Goal: Task Accomplishment & Management: Manage account settings

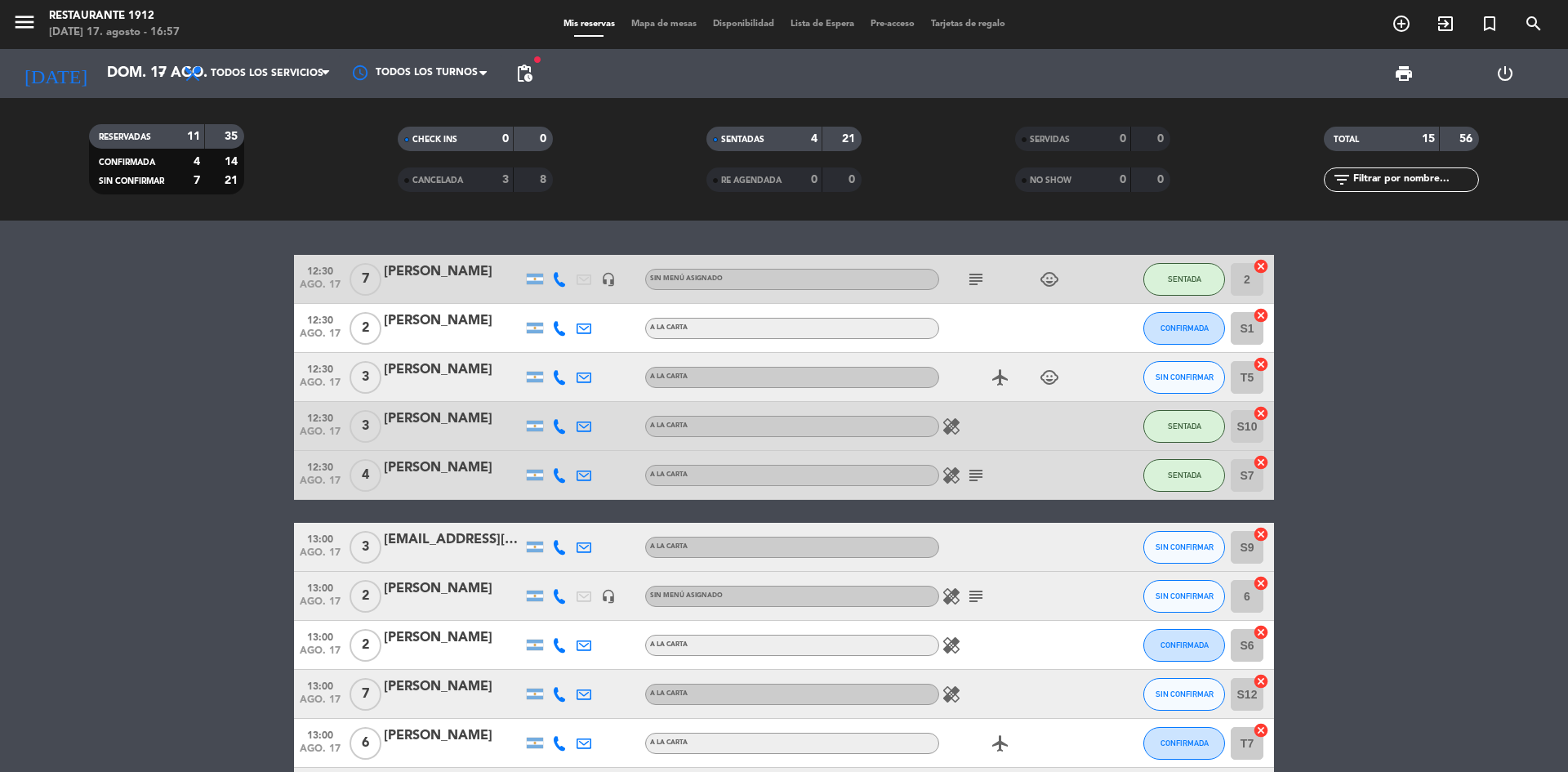
click at [549, 329] on div at bounding box center [560, 328] width 25 height 48
click at [556, 331] on icon at bounding box center [559, 329] width 15 height 15
click at [1358, 393] on bookings-row "12:30 [DATE] 7 [PERSON_NAME] headset_mic Sin menú asignado subject child_care S…" at bounding box center [784, 656] width 1568 height 804
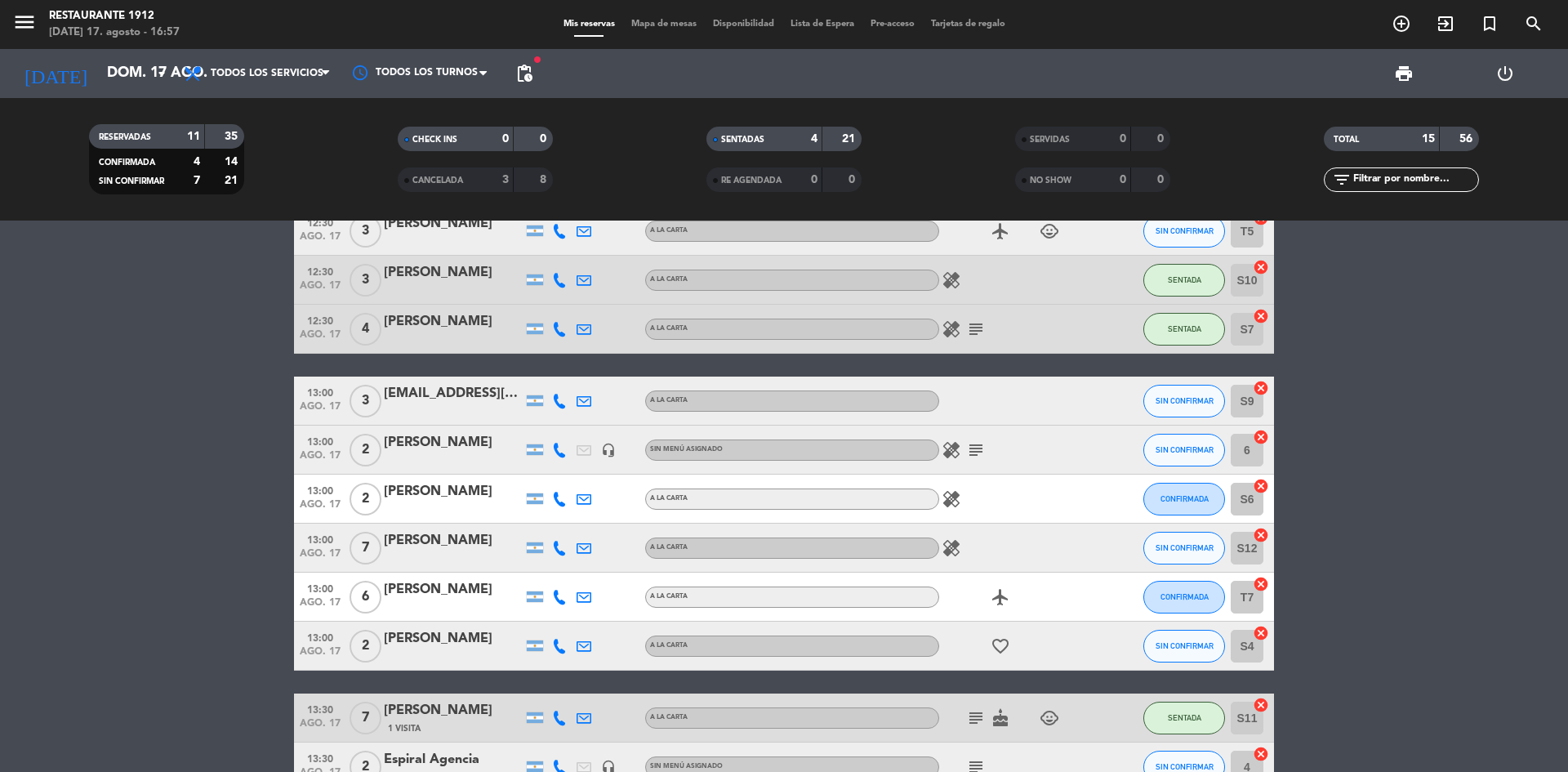
scroll to position [163, 0]
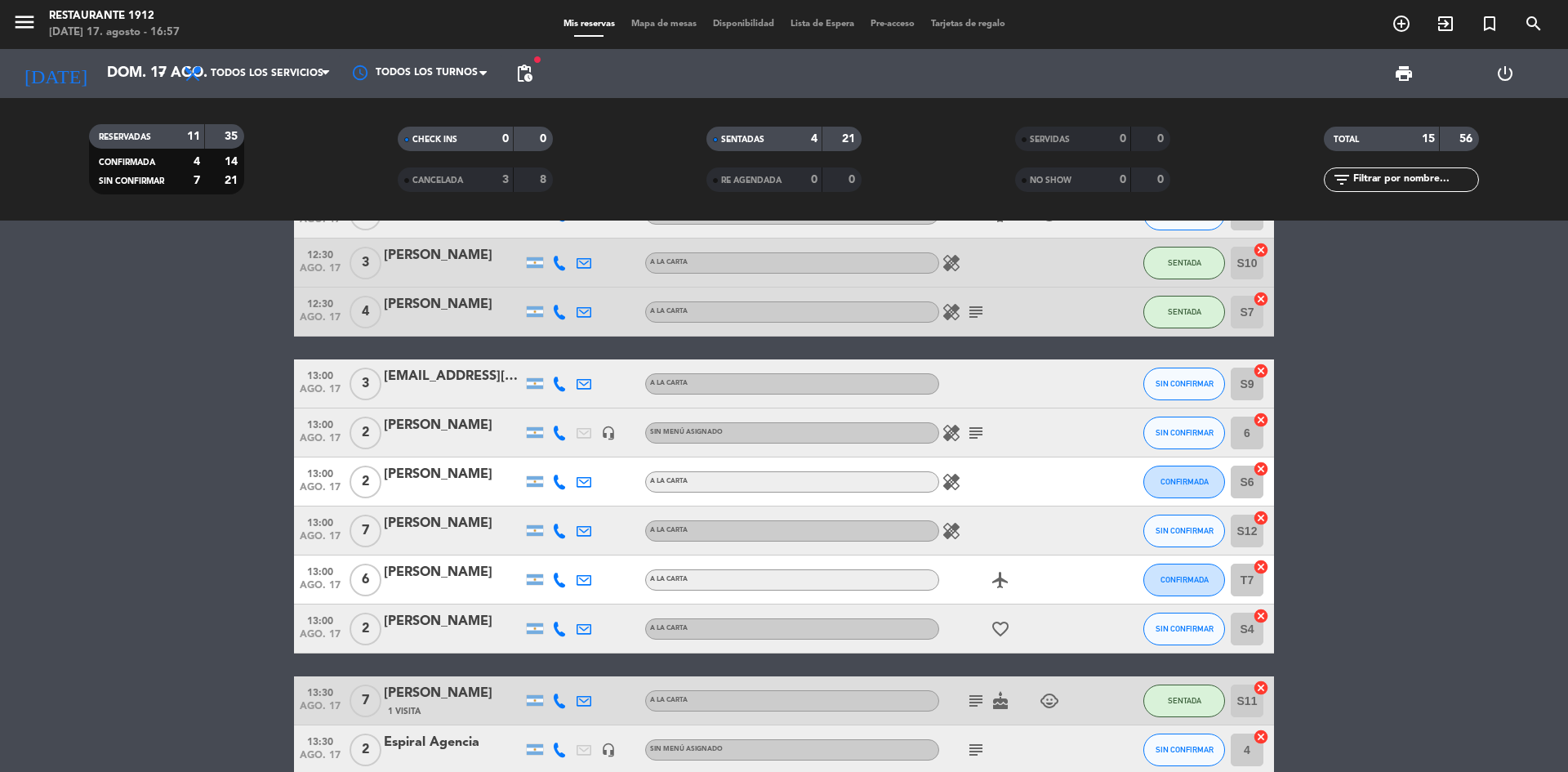
click at [1421, 425] on bookings-row "12:30 [DATE] 7 [PERSON_NAME] headset_mic Sin menú asignado subject child_care S…" at bounding box center [784, 493] width 1568 height 804
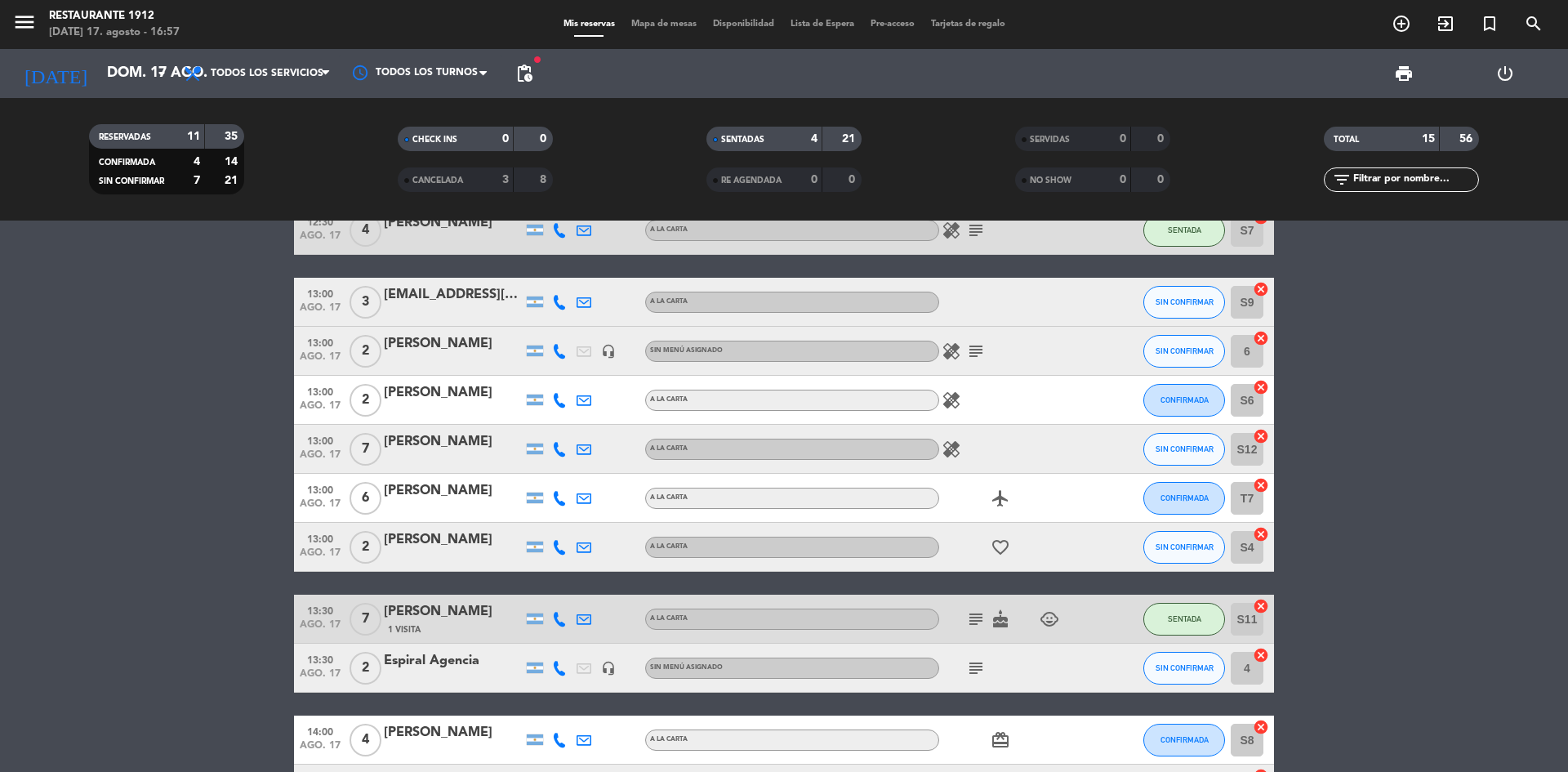
scroll to position [327, 0]
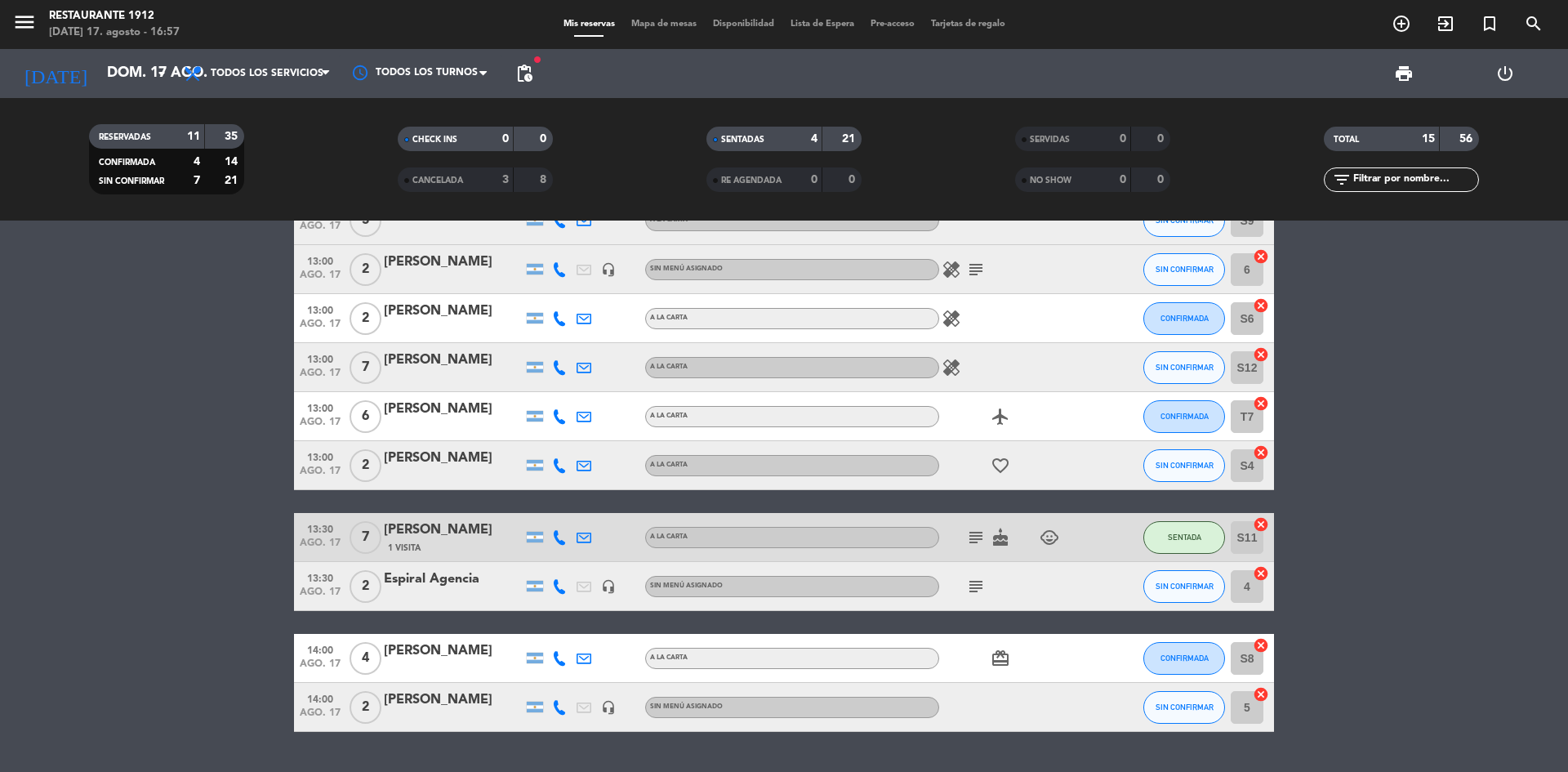
click at [553, 470] on icon at bounding box center [559, 466] width 15 height 15
click at [1001, 454] on div "favorite_border" at bounding box center [1012, 465] width 147 height 48
click at [1002, 466] on icon "favorite_border" at bounding box center [1001, 466] width 20 height 20
click at [1074, 508] on div "12:30 [DATE] 7 [PERSON_NAME] headset_mic Sin menú asignado subject child_care S…" at bounding box center [784, 329] width 980 height 804
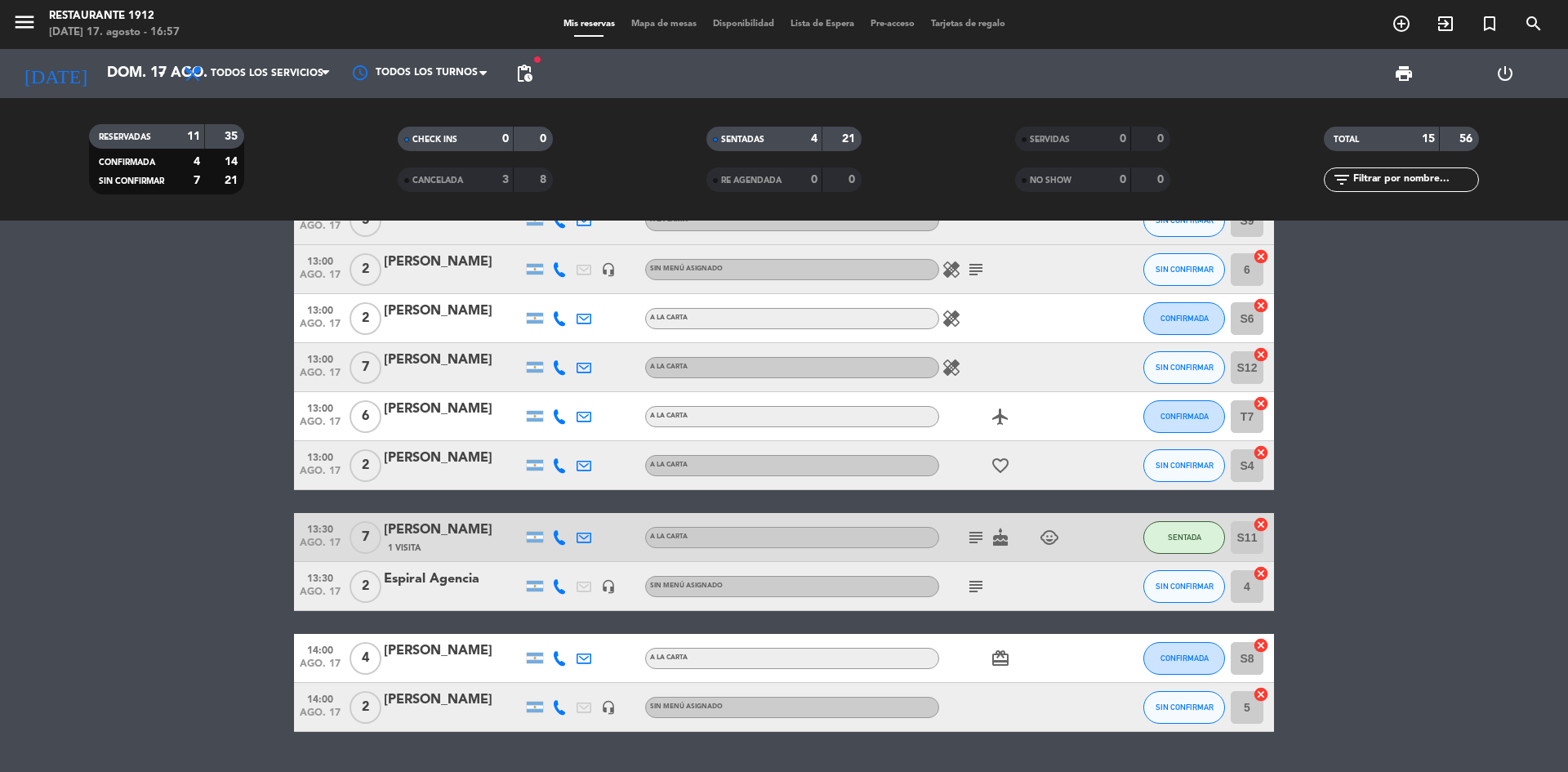
click at [561, 589] on icon at bounding box center [559, 586] width 15 height 15
click at [561, 590] on icon at bounding box center [559, 586] width 15 height 15
